Goal: Task Accomplishment & Management: Manage account settings

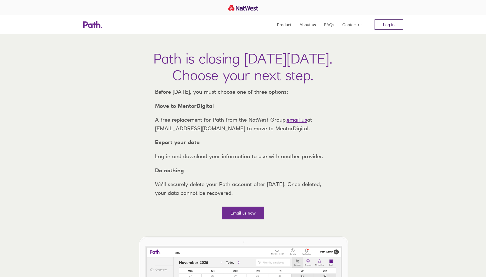
click at [387, 25] on link "Log in" at bounding box center [388, 24] width 28 height 10
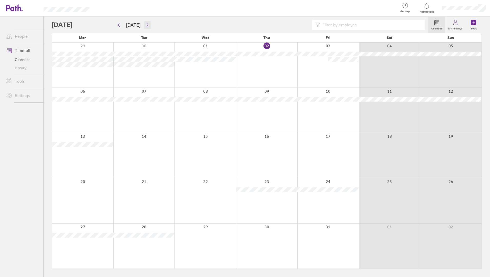
click at [146, 25] on icon "button" at bounding box center [147, 25] width 2 height 4
click at [145, 26] on icon "button" at bounding box center [147, 25] width 4 height 4
click at [461, 22] on link "My holidays" at bounding box center [455, 25] width 20 height 16
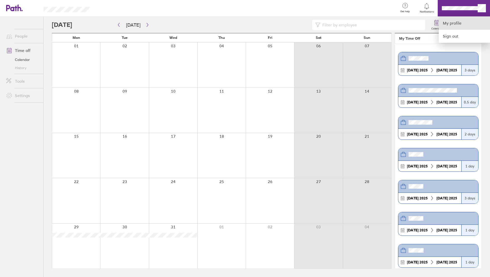
click at [449, 25] on link "My profile" at bounding box center [463, 23] width 51 height 13
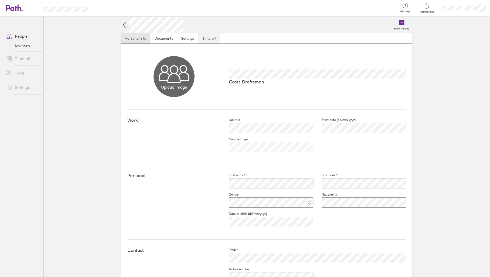
click at [211, 40] on link "Time off" at bounding box center [209, 38] width 22 height 10
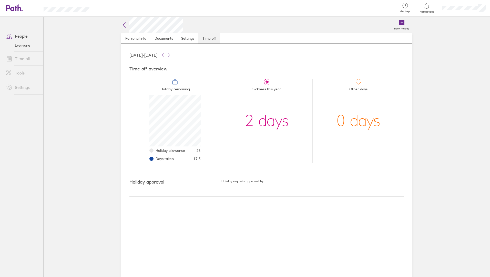
scroll to position [51, 51]
click at [24, 62] on link "Time off" at bounding box center [22, 59] width 41 height 10
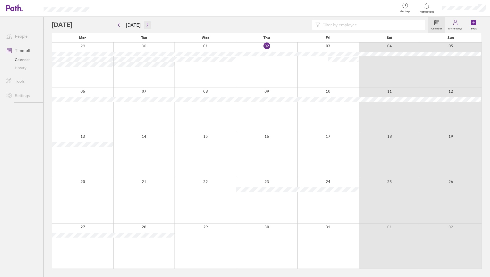
click at [145, 25] on icon "button" at bounding box center [147, 25] width 4 height 4
click at [118, 26] on icon "button" at bounding box center [119, 25] width 4 height 4
click at [146, 25] on icon "button" at bounding box center [147, 25] width 2 height 4
click at [120, 22] on button "button" at bounding box center [118, 25] width 6 height 8
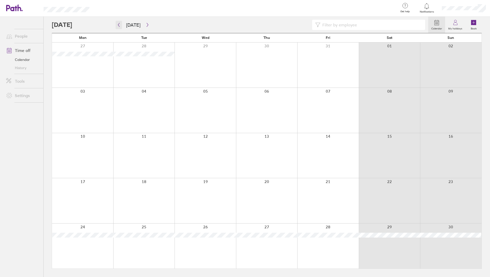
click at [119, 24] on icon "button" at bounding box center [119, 25] width 4 height 4
click at [147, 26] on icon "button" at bounding box center [147, 25] width 4 height 4
